Goal: Transaction & Acquisition: Purchase product/service

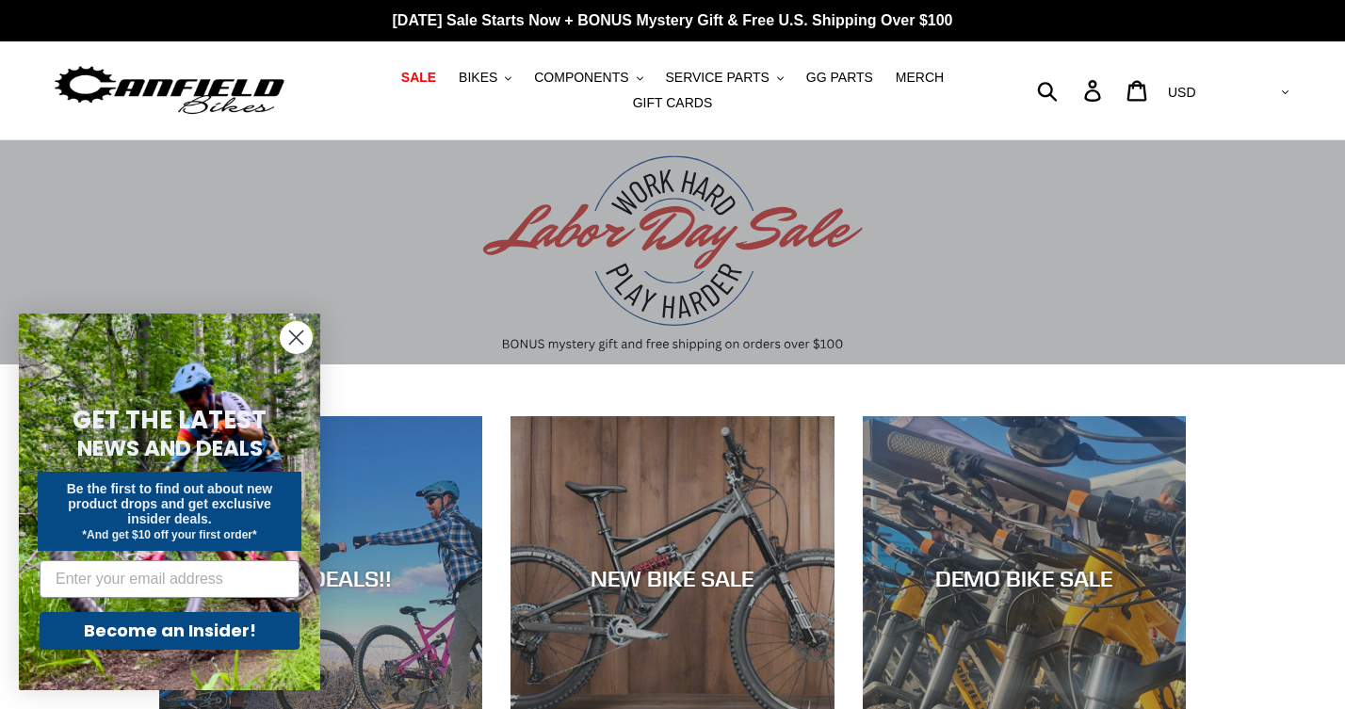
click at [290, 334] on circle "Close dialog" at bounding box center [296, 337] width 31 height 31
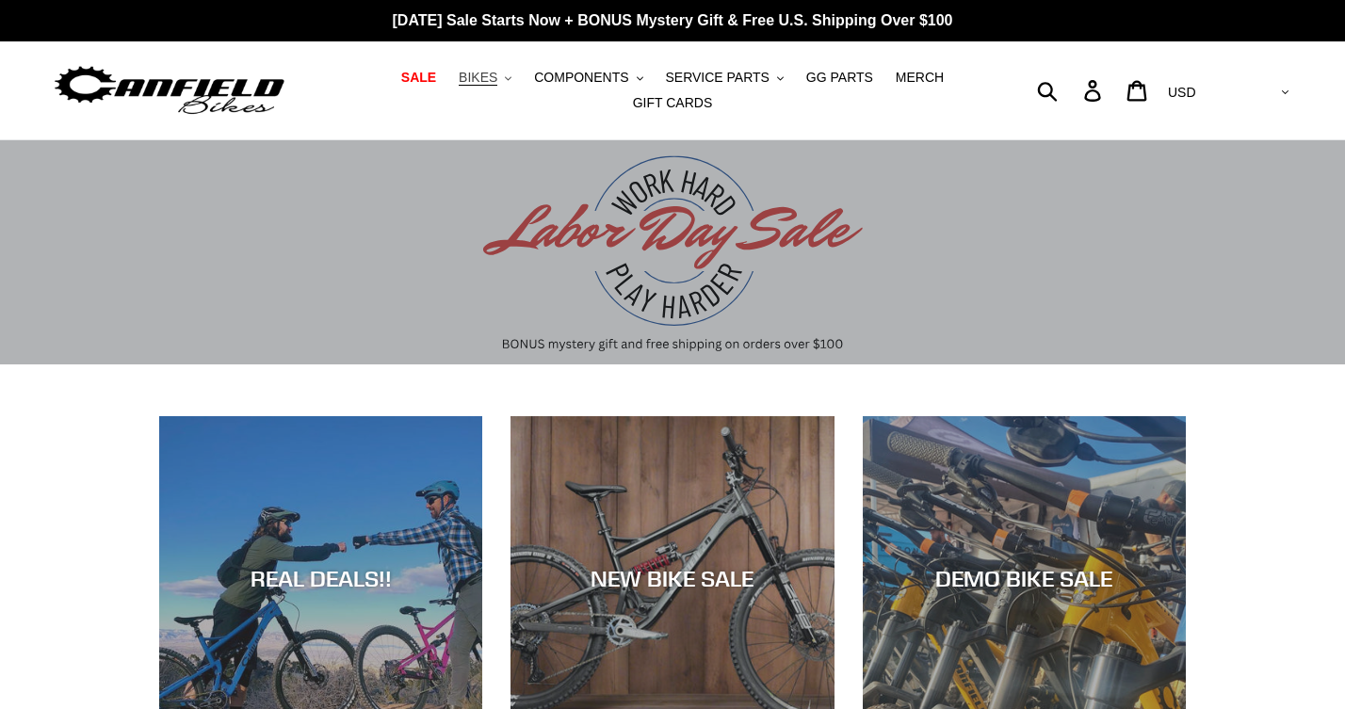
click at [496, 81] on span "BIKES" at bounding box center [478, 78] width 39 height 16
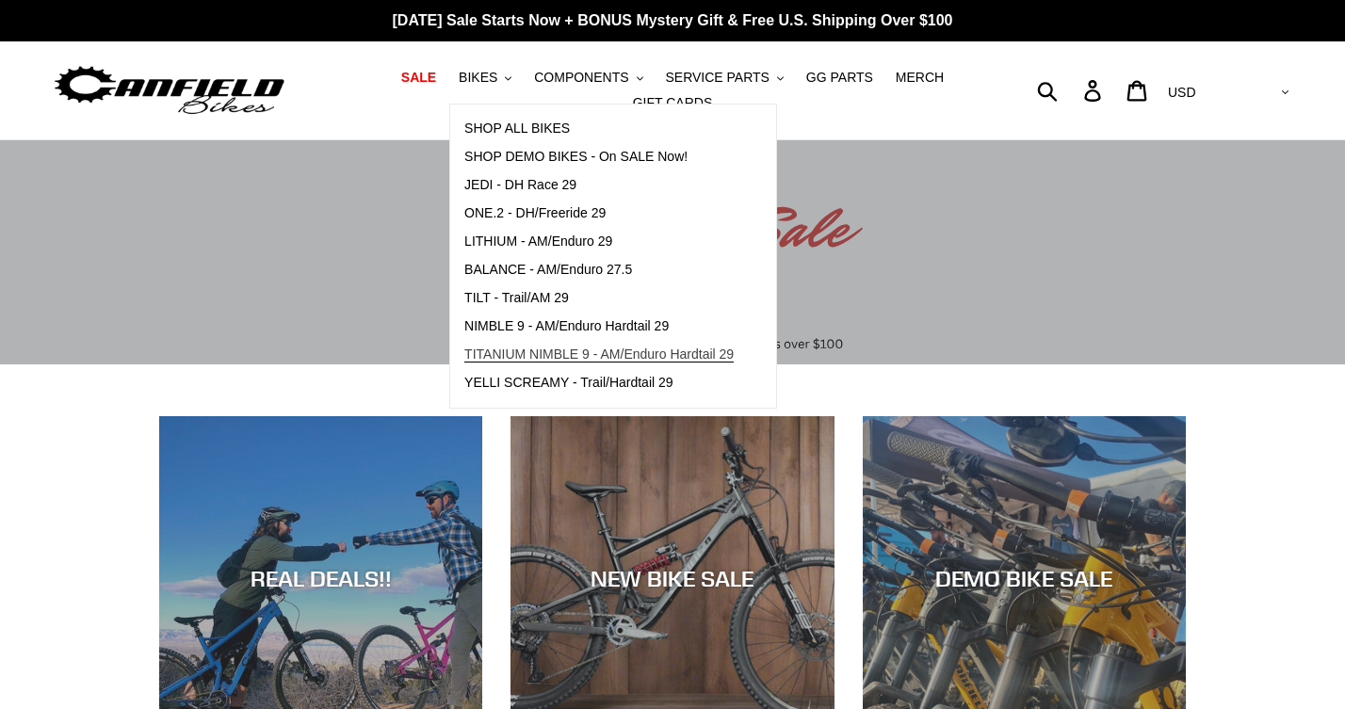
click at [536, 357] on span "TITANIUM NIMBLE 9 - AM/Enduro Hardtail 29" at bounding box center [598, 355] width 269 height 16
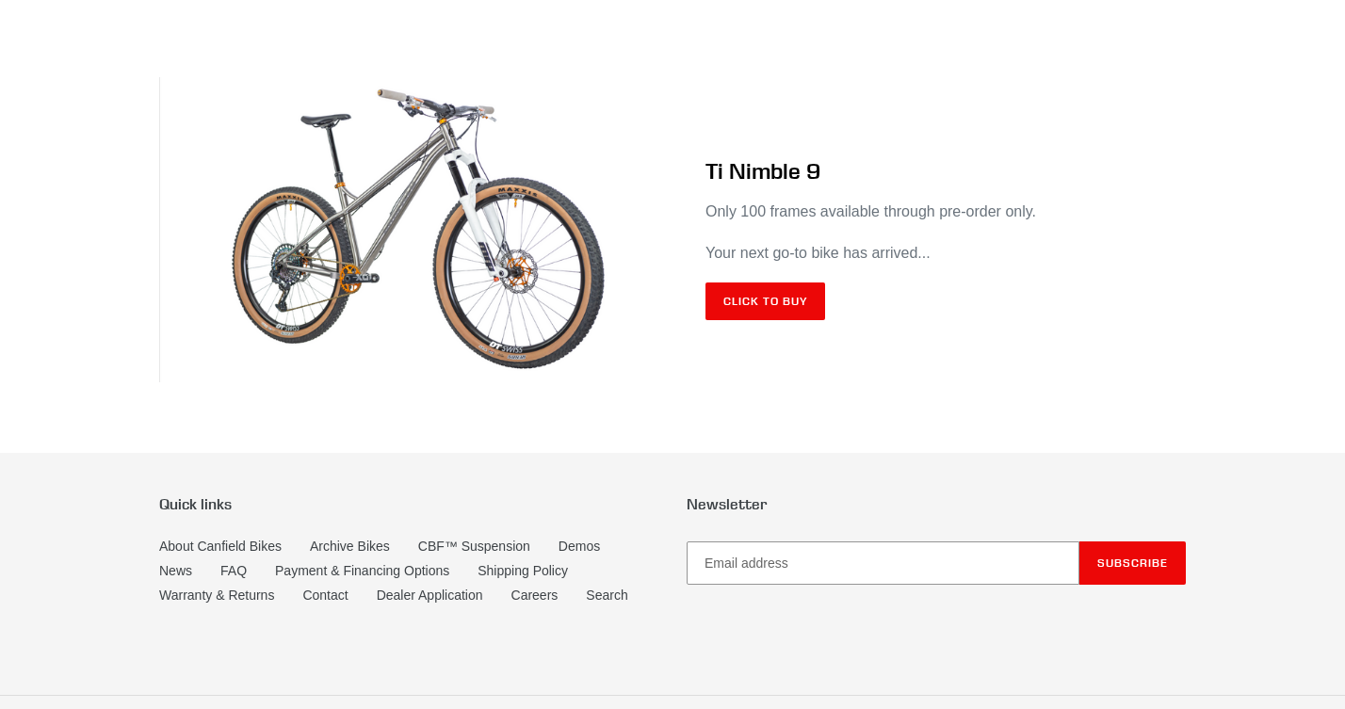
scroll to position [11207, 0]
click at [766, 320] on link "Click to Buy" at bounding box center [766, 302] width 120 height 38
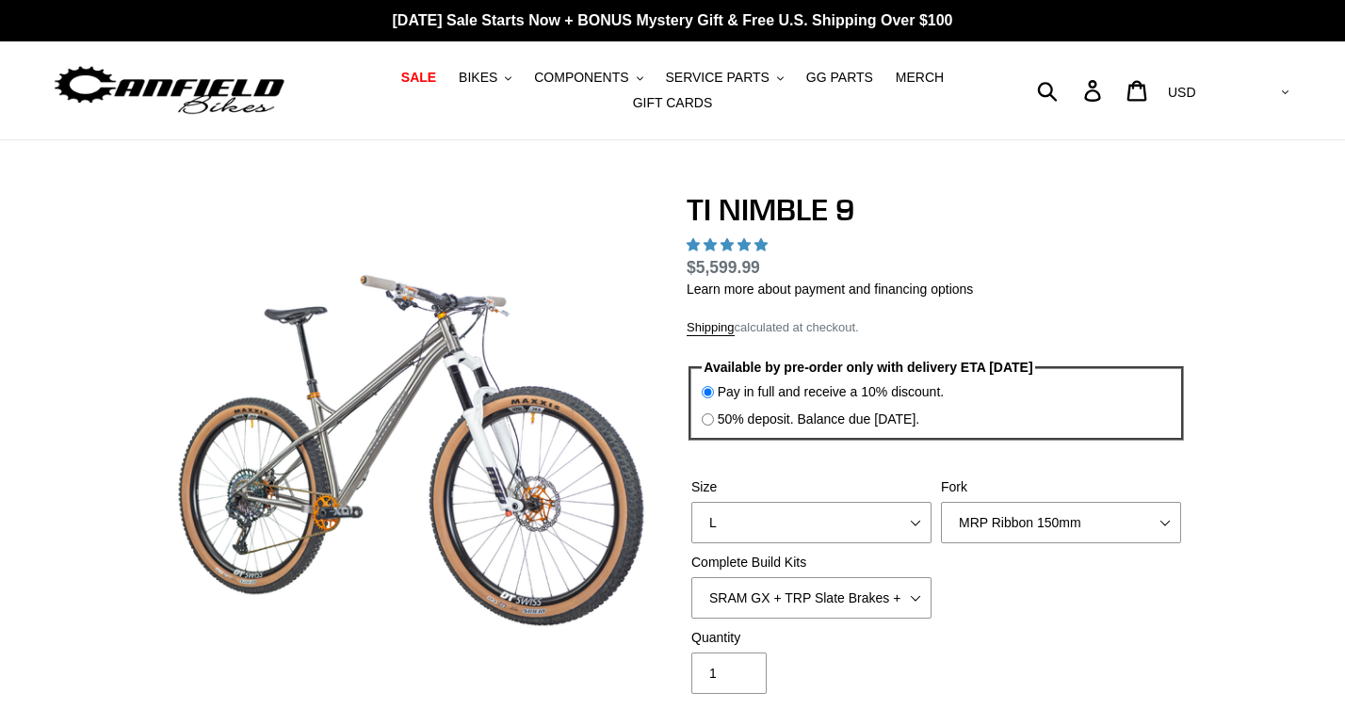
click at [911, 351] on div "Available by pre-order only with delivery ETA 8/22/25 Pay in full and receive a…" at bounding box center [936, 399] width 499 height 96
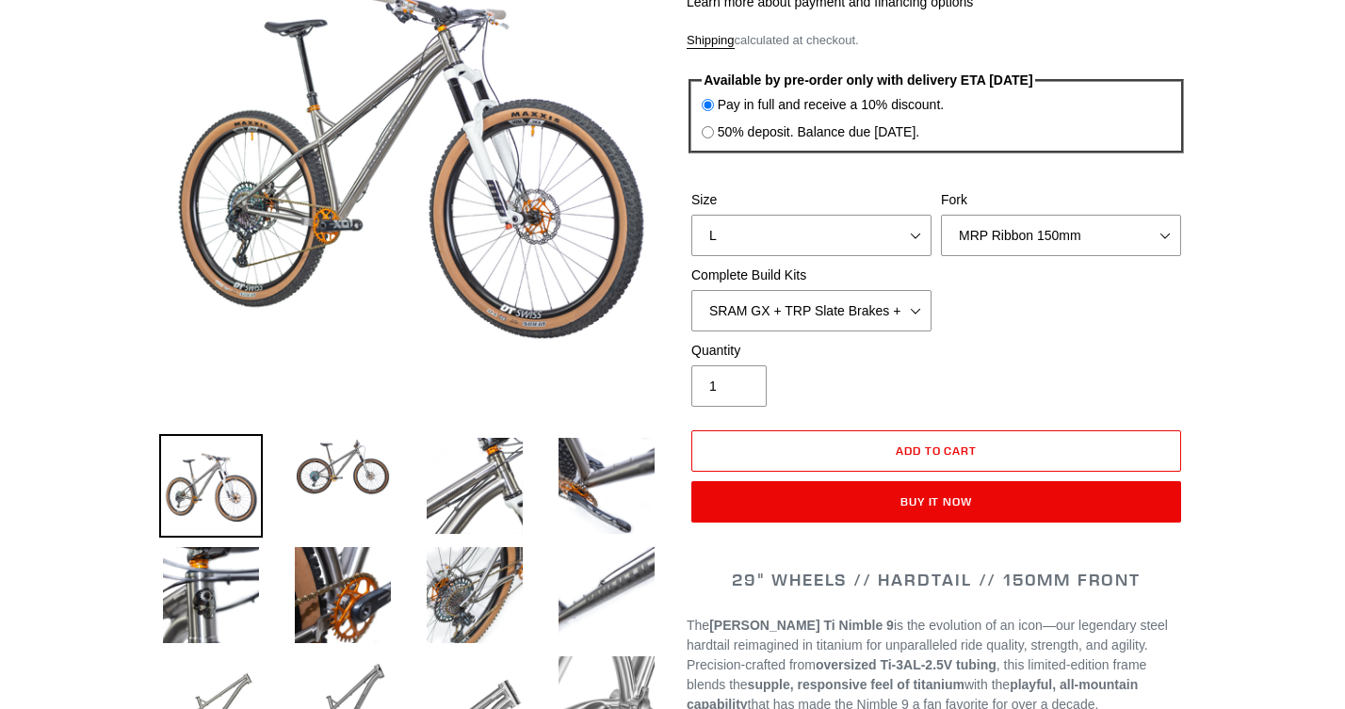
select select "highest-rating"
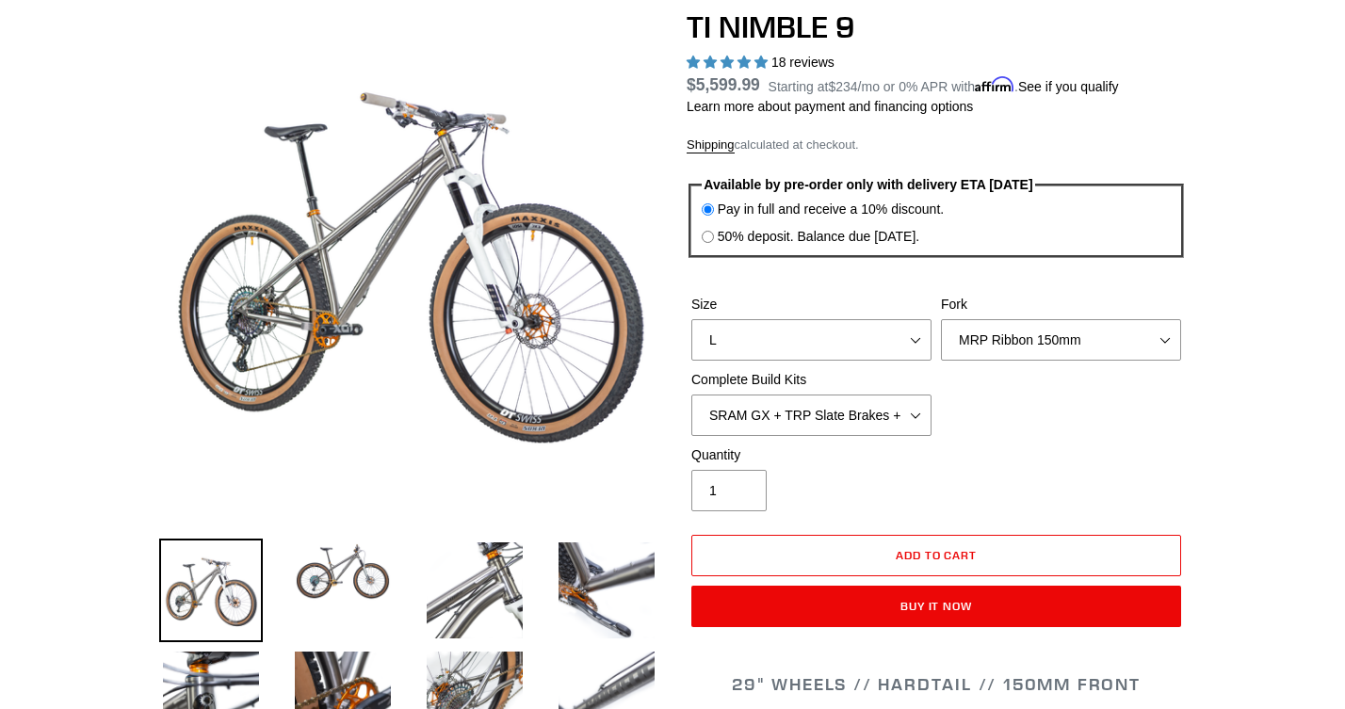
scroll to position [204, 0]
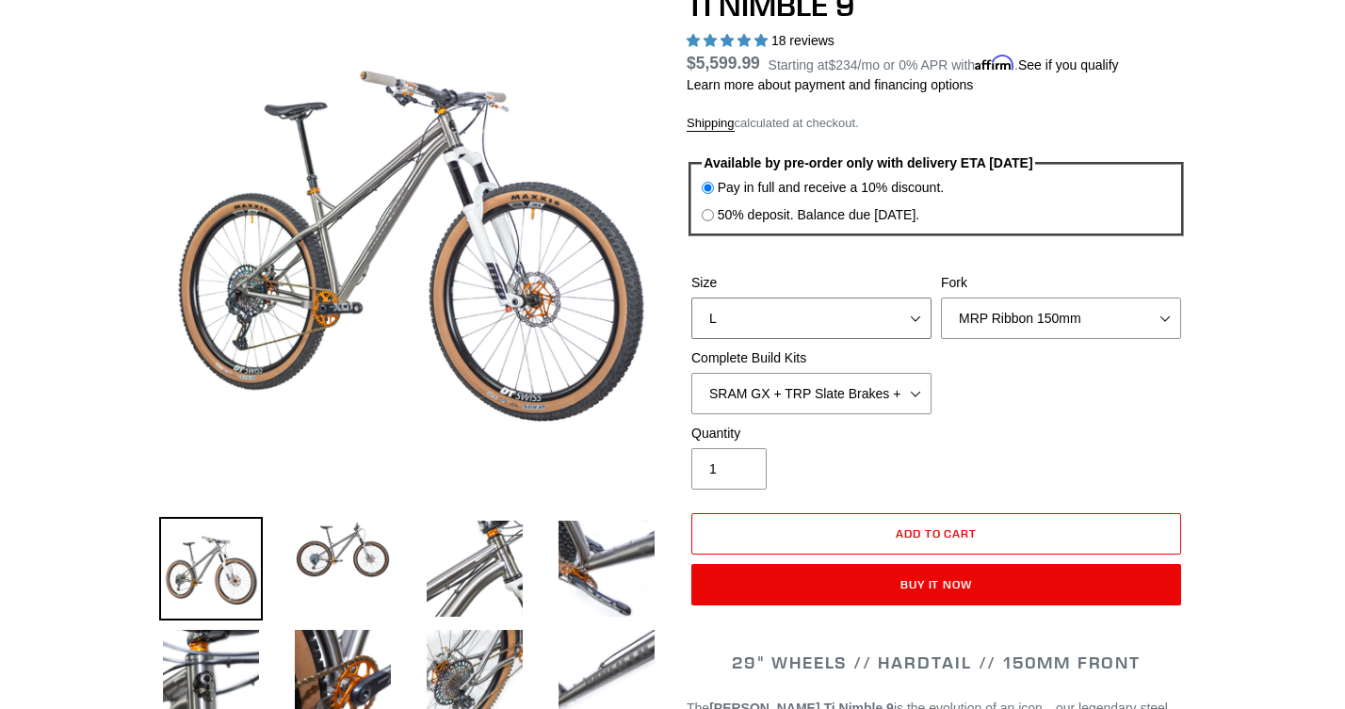
click at [906, 308] on select "S M L XL / XXL (Specify at checkout)" at bounding box center [811, 318] width 240 height 41
select select "S"
select select "Fork - None"
select select "Complete Build Kit - None (Contact us for Custom Builds)"
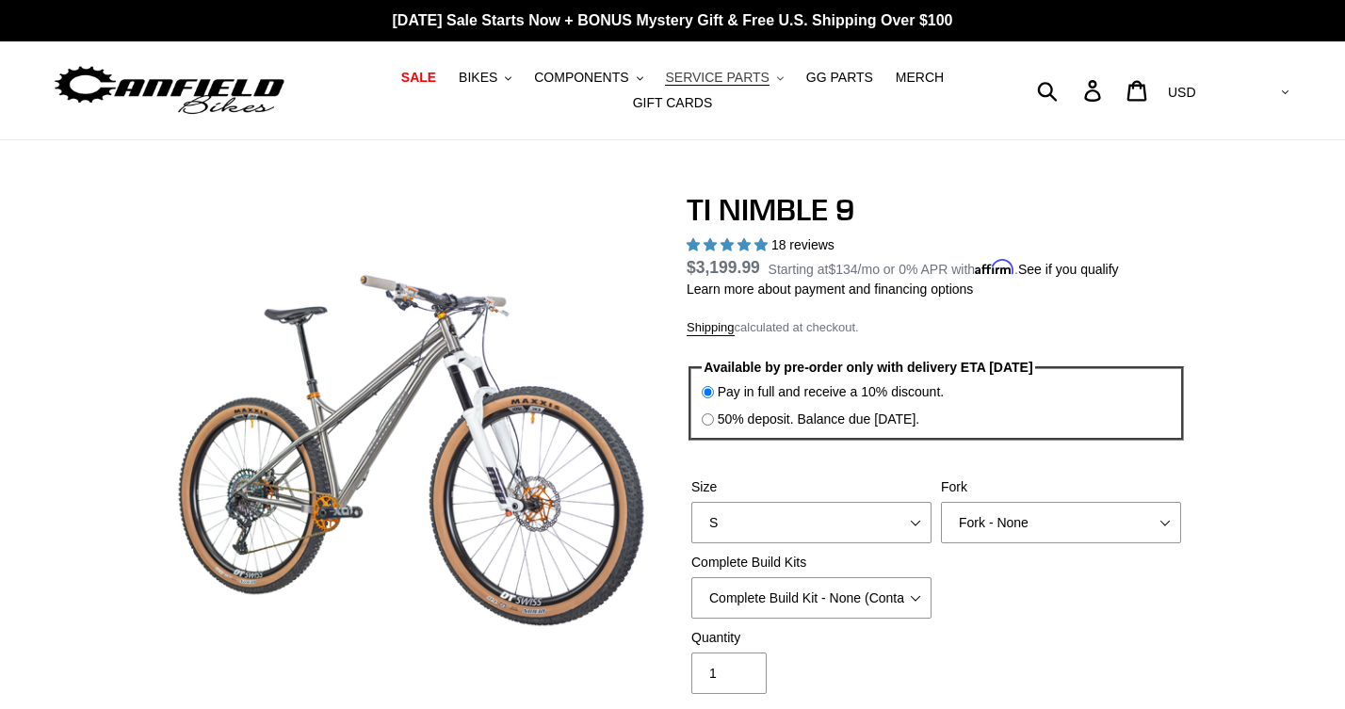
click at [737, 79] on span "SERVICE PARTS" at bounding box center [717, 78] width 104 height 16
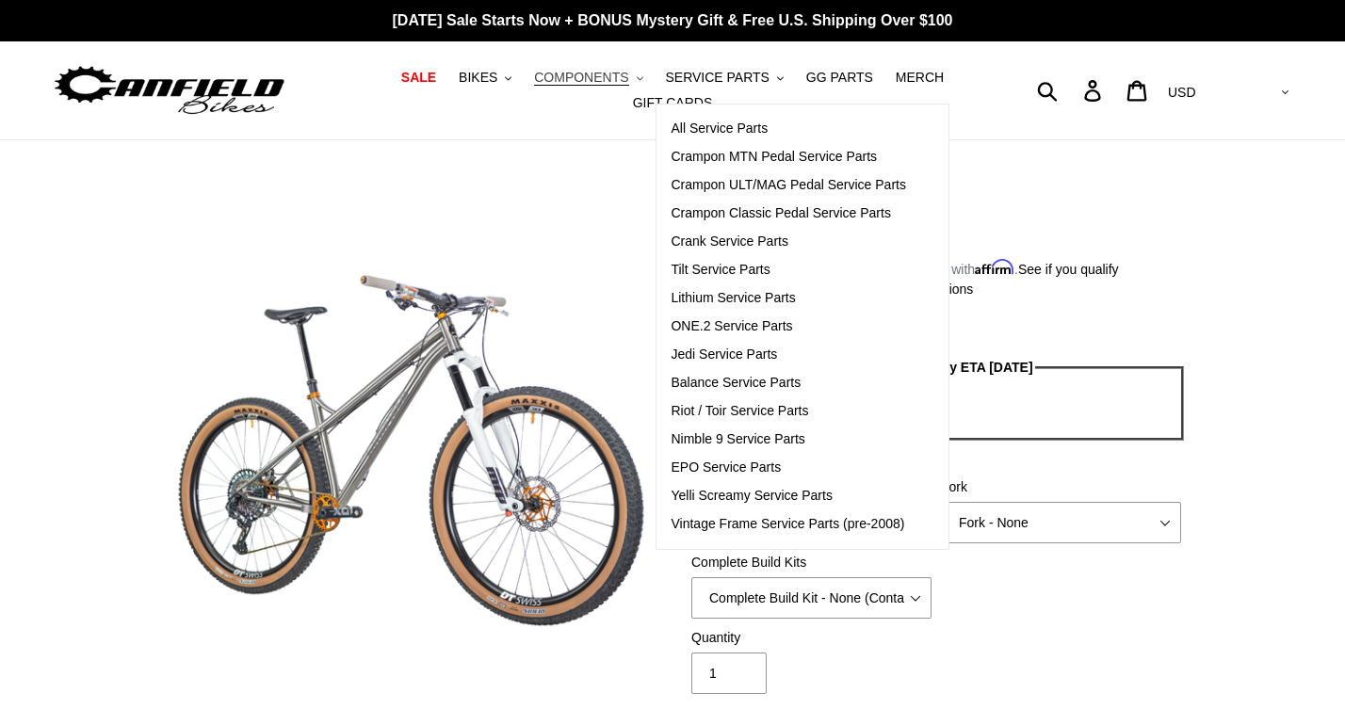
click at [602, 80] on span "COMPONENTS" at bounding box center [581, 78] width 94 height 16
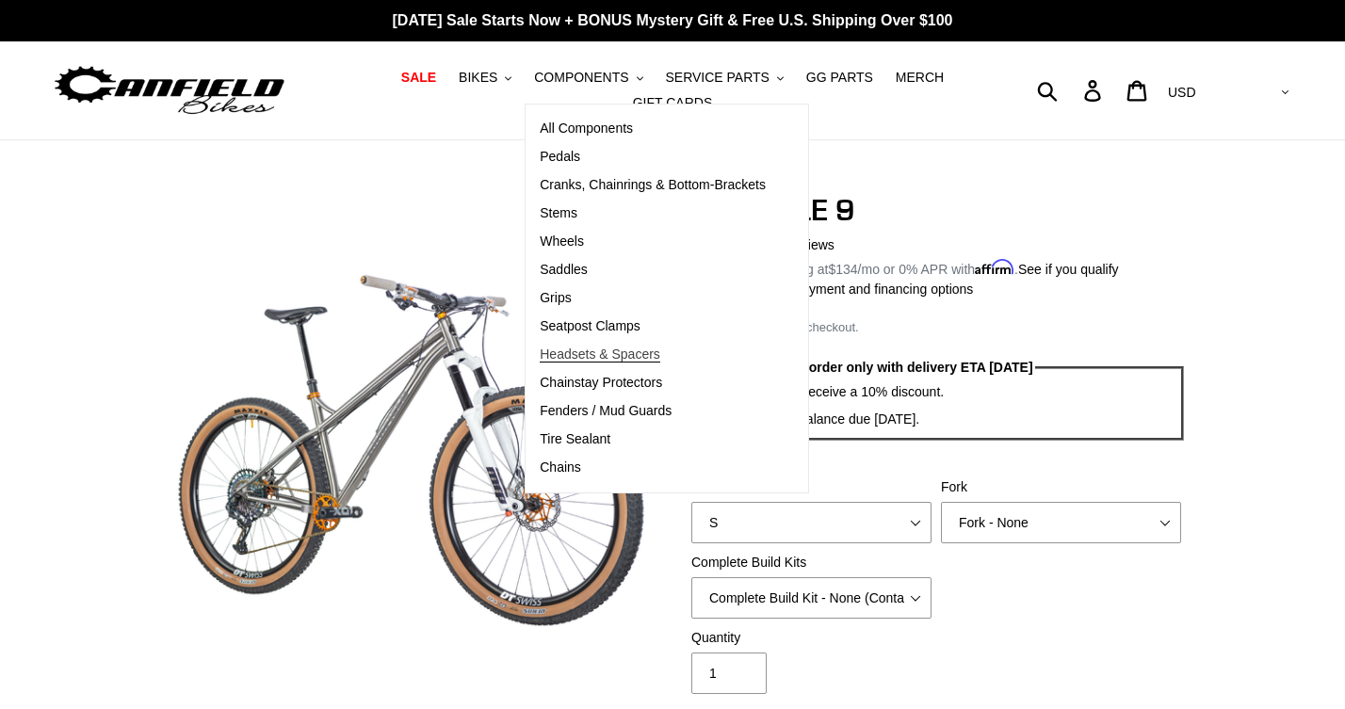
click at [646, 353] on span "Headsets & Spacers" at bounding box center [600, 355] width 121 height 16
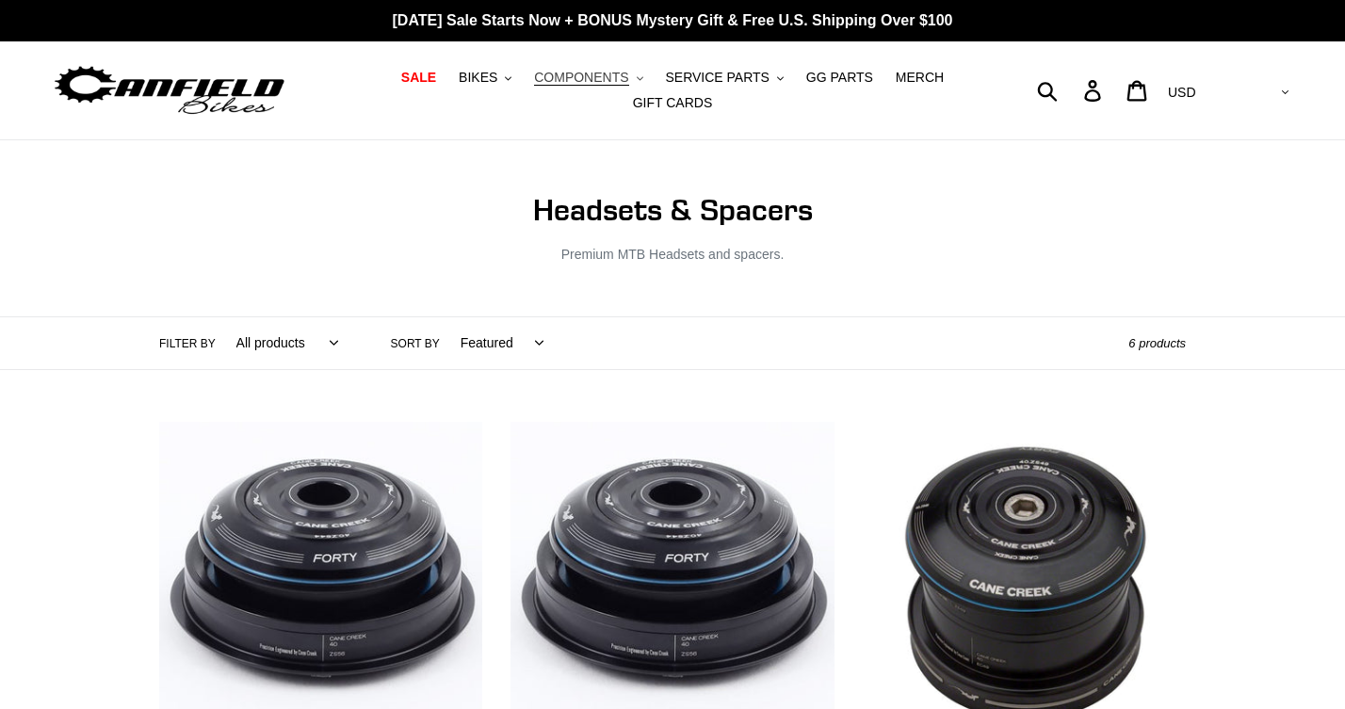
click at [591, 82] on span "COMPONENTS" at bounding box center [581, 78] width 94 height 16
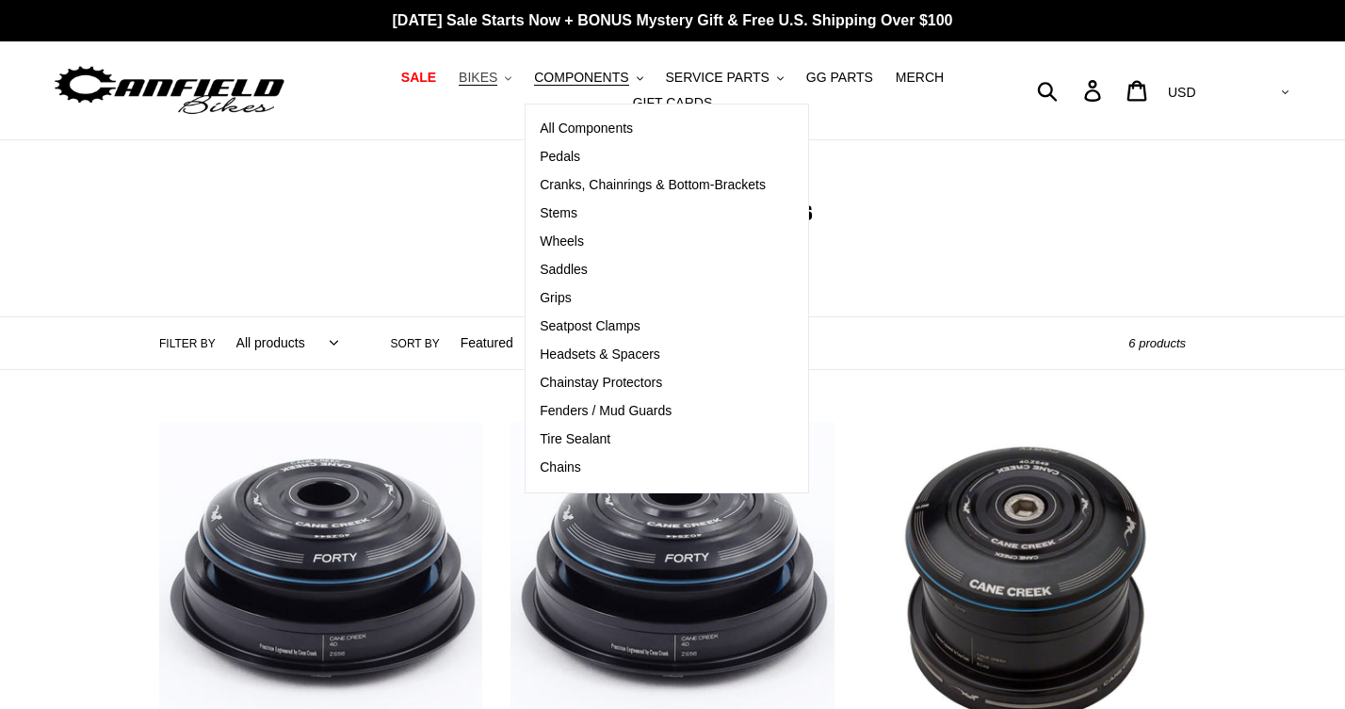
click at [497, 80] on span "BIKES" at bounding box center [478, 78] width 39 height 16
